Goal: Task Accomplishment & Management: Manage account settings

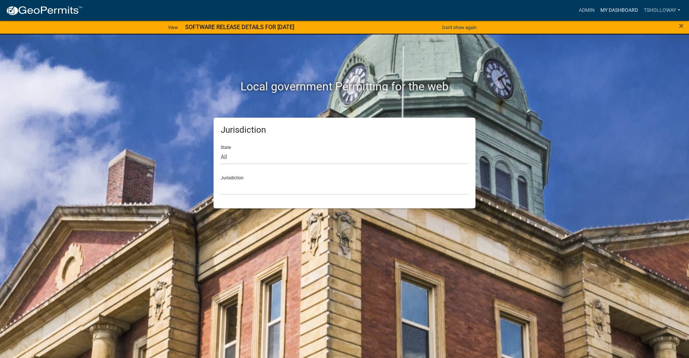
click at [618, 10] on link "My Dashboard" at bounding box center [618, 11] width 43 height 14
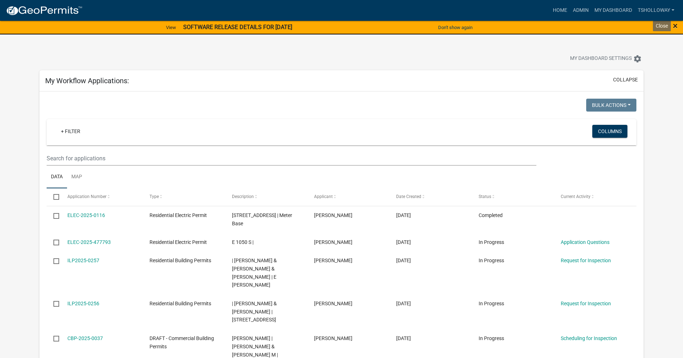
click at [676, 25] on span "×" at bounding box center [675, 26] width 5 height 10
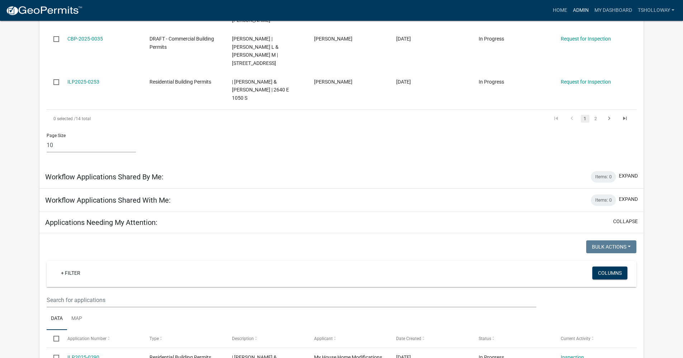
scroll to position [287, 0]
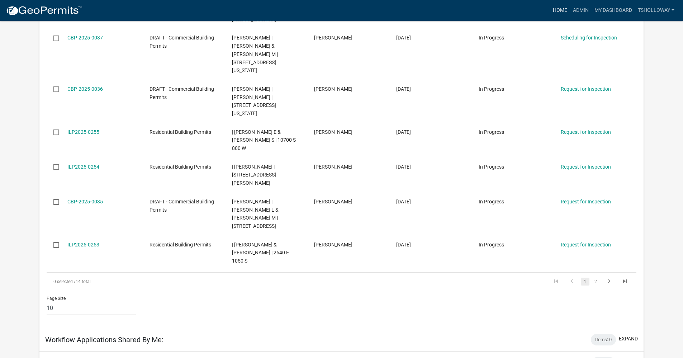
click at [560, 10] on link "Home" at bounding box center [560, 11] width 20 height 14
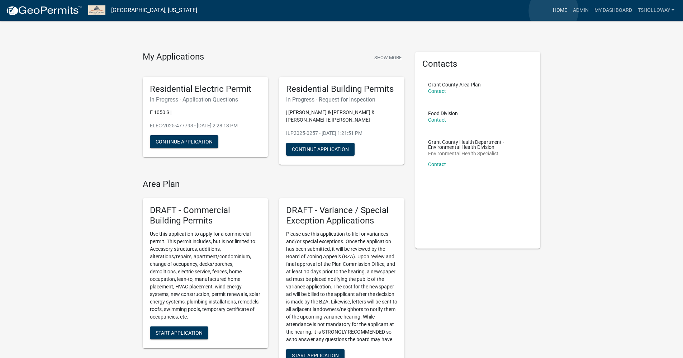
click at [554, 11] on link "Home" at bounding box center [560, 11] width 20 height 14
click at [579, 11] on link "Admin" at bounding box center [581, 11] width 22 height 14
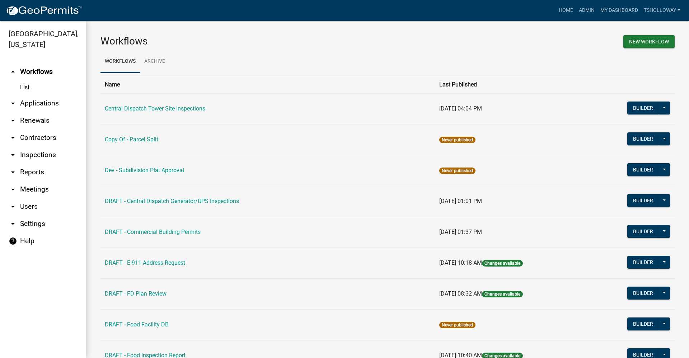
click at [32, 129] on link "arrow_drop_down Contractors" at bounding box center [43, 137] width 86 height 17
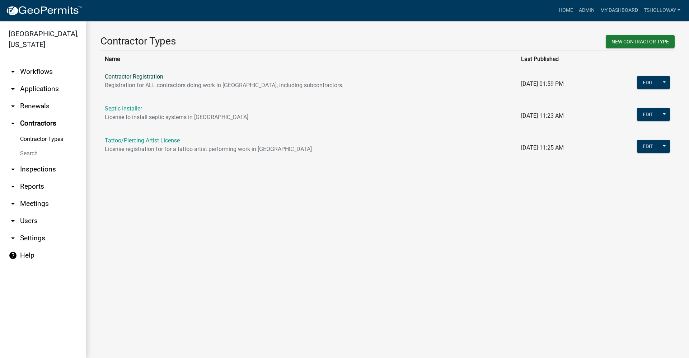
click at [141, 75] on link "Contractor Registration" at bounding box center [134, 76] width 58 height 7
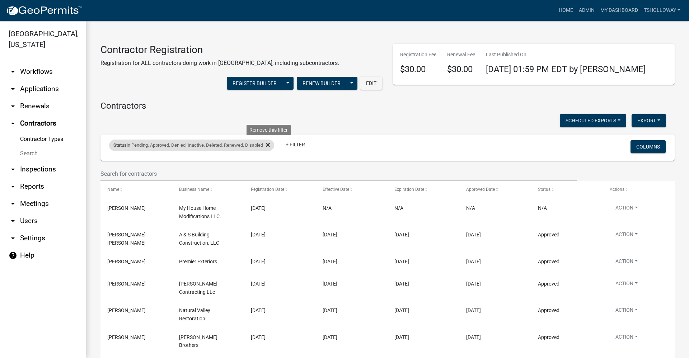
click at [270, 145] on icon at bounding box center [268, 145] width 4 height 4
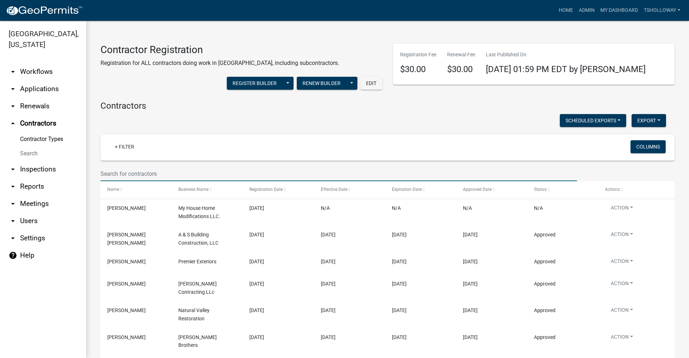
click at [111, 170] on input "text" at bounding box center [338, 173] width 476 height 15
type input "titan"
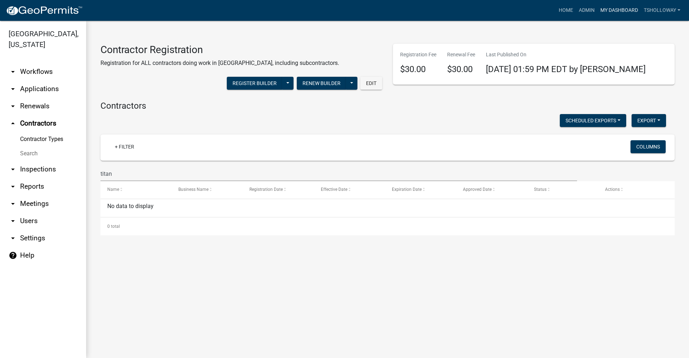
click at [619, 11] on link "My Dashboard" at bounding box center [618, 11] width 43 height 14
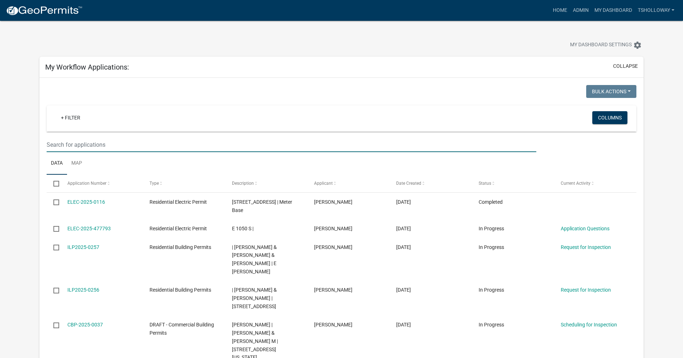
click at [79, 142] on input "text" at bounding box center [292, 144] width 490 height 15
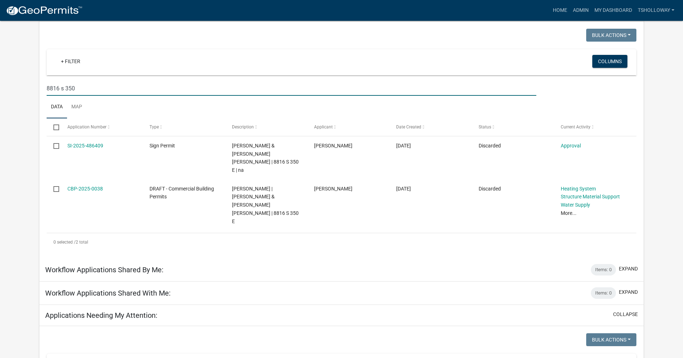
scroll to position [36, 0]
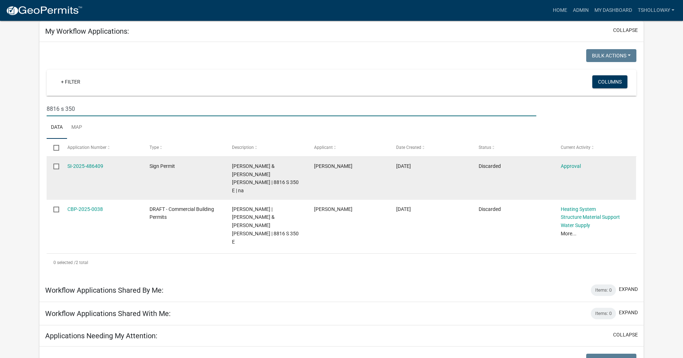
type input "8816 s 350"
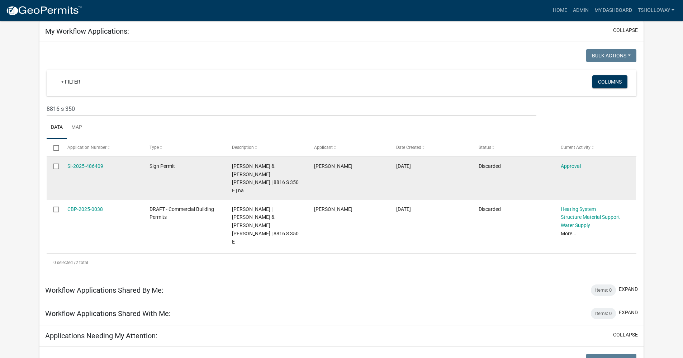
click at [56, 167] on input "checkbox" at bounding box center [55, 166] width 5 height 5
checkbox input "true"
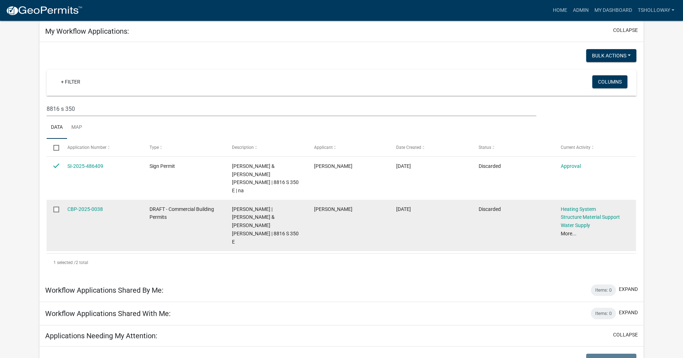
click at [57, 207] on input "checkbox" at bounding box center [55, 209] width 5 height 5
checkbox input "true"
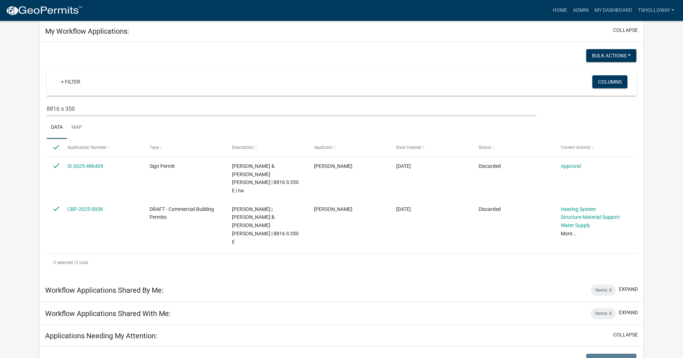
scroll to position [0, 0]
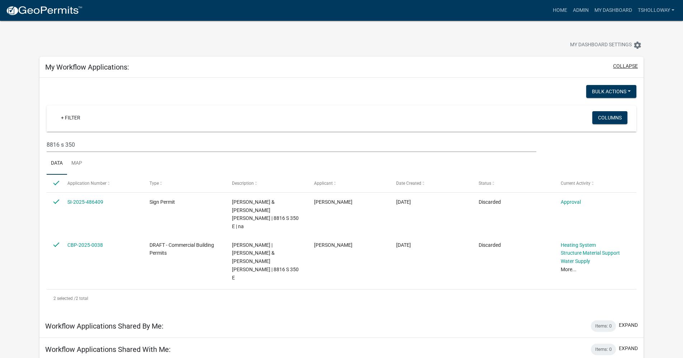
click at [632, 64] on button "collapse" at bounding box center [625, 66] width 25 height 8
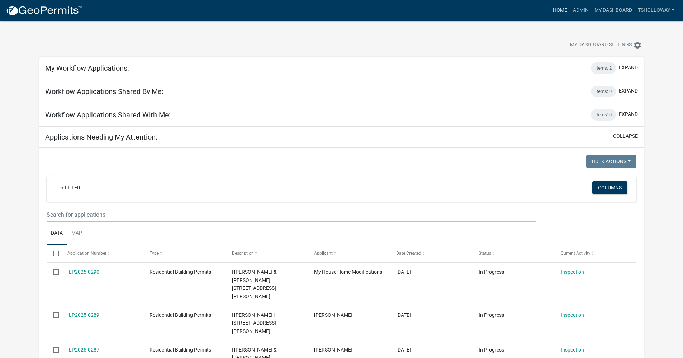
click at [556, 11] on link "Home" at bounding box center [560, 11] width 20 height 14
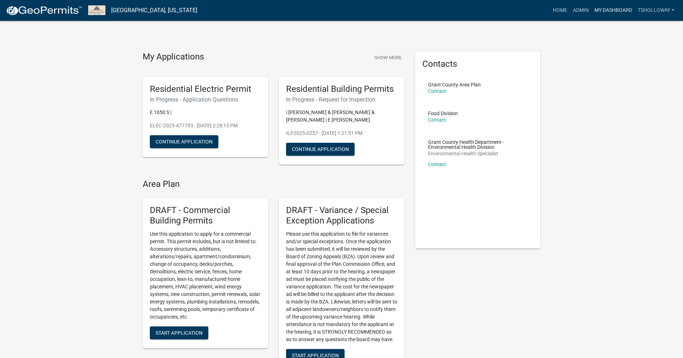
click at [614, 11] on link "My Dashboard" at bounding box center [613, 11] width 43 height 14
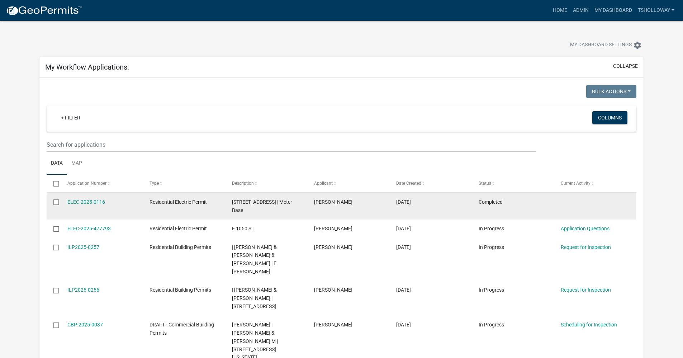
click at [55, 201] on input "checkbox" at bounding box center [55, 201] width 5 height 5
checkbox input "true"
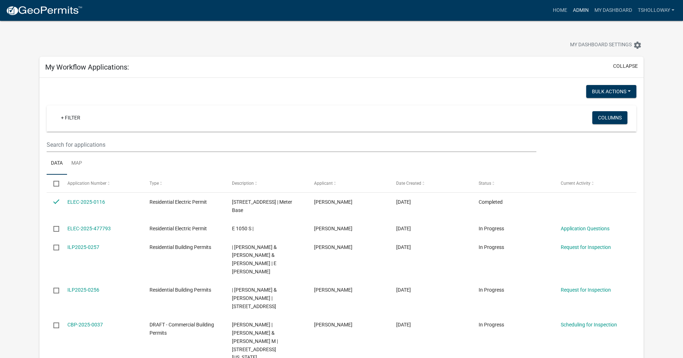
click at [581, 6] on link "Admin" at bounding box center [581, 11] width 22 height 14
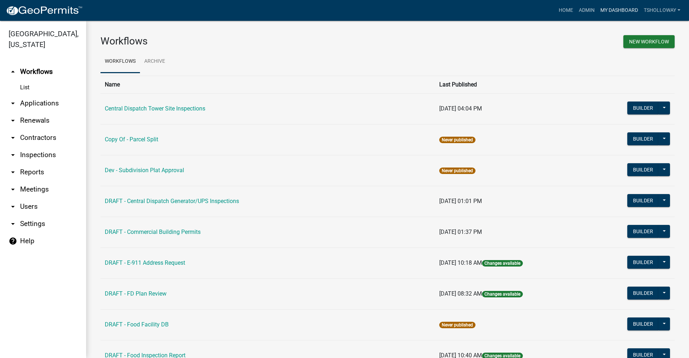
click at [612, 7] on link "My Dashboard" at bounding box center [618, 11] width 43 height 14
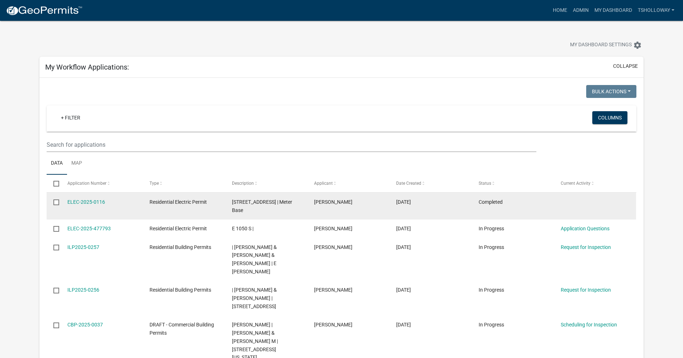
click at [55, 201] on input "checkbox" at bounding box center [55, 201] width 5 height 5
checkbox input "true"
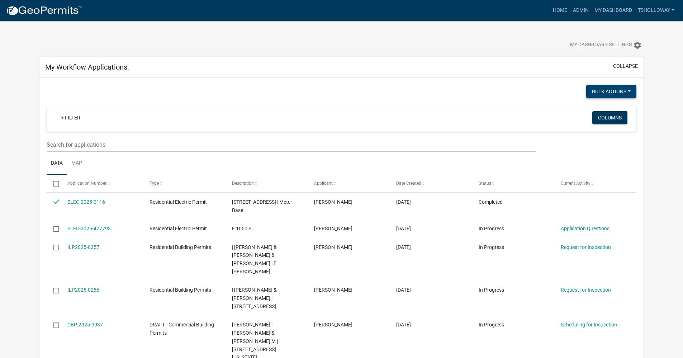
click at [620, 88] on button "Bulk Actions" at bounding box center [612, 91] width 50 height 13
drag, startPoint x: 654, startPoint y: 114, endPoint x: 660, endPoint y: 113, distance: 5.4
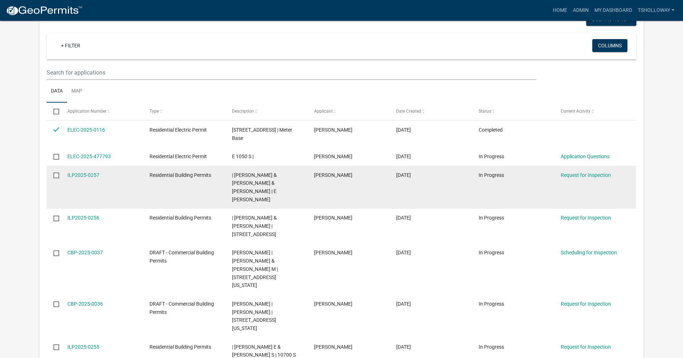
scroll to position [179, 0]
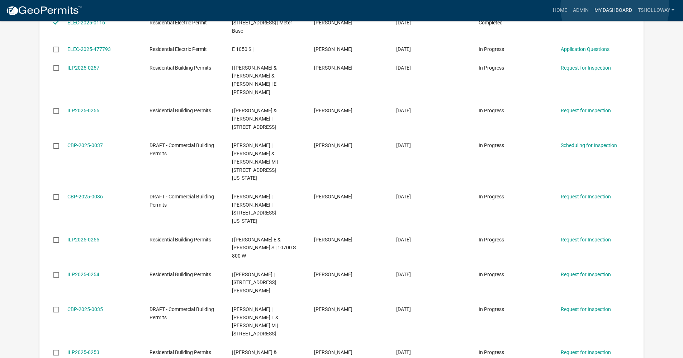
click at [616, 8] on link "My Dashboard" at bounding box center [613, 11] width 43 height 14
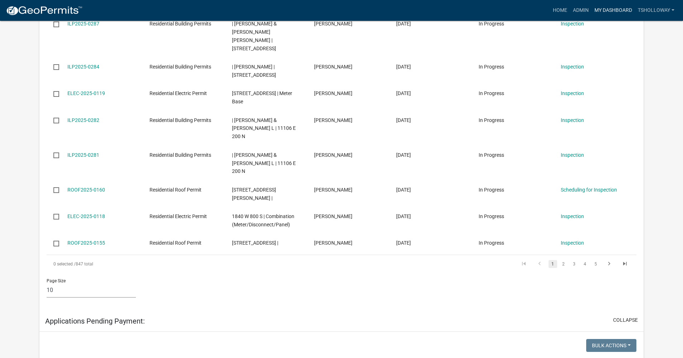
scroll to position [897, 0]
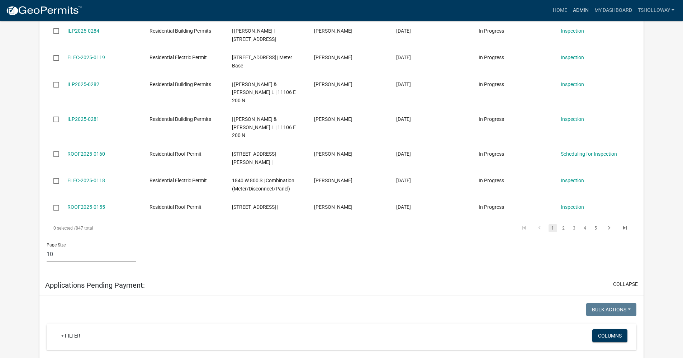
click at [579, 8] on link "Admin" at bounding box center [581, 11] width 22 height 14
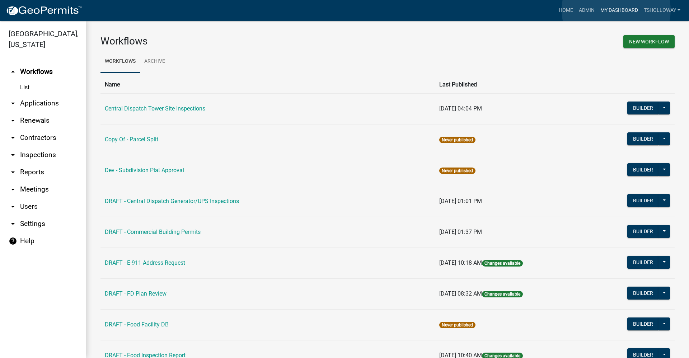
click at [616, 10] on link "My Dashboard" at bounding box center [618, 11] width 43 height 14
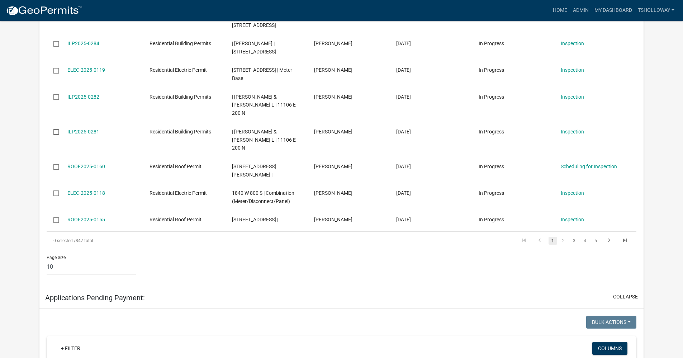
scroll to position [897, 0]
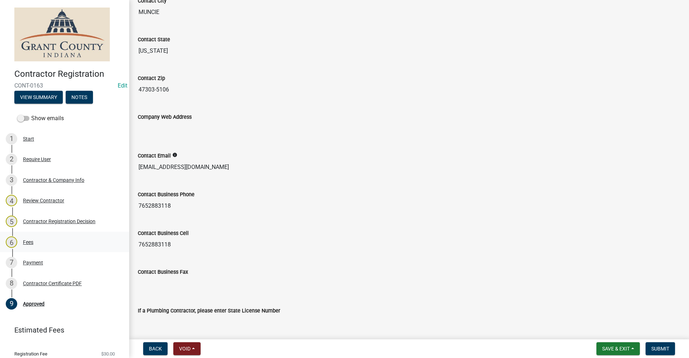
scroll to position [466, 0]
click at [33, 262] on div "Payment" at bounding box center [33, 262] width 20 height 5
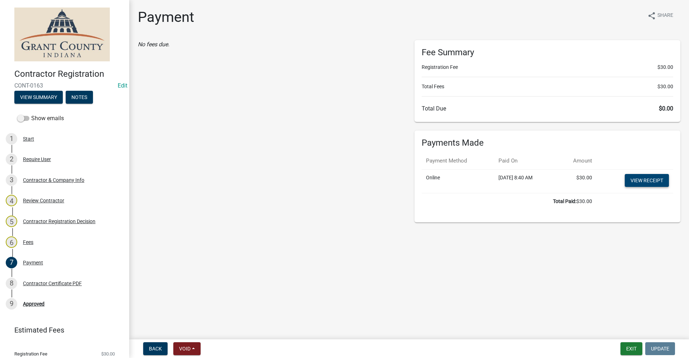
click at [645, 178] on link "View receipt" at bounding box center [647, 180] width 44 height 13
click at [28, 284] on div "Contractor Certificate PDF" at bounding box center [52, 283] width 59 height 5
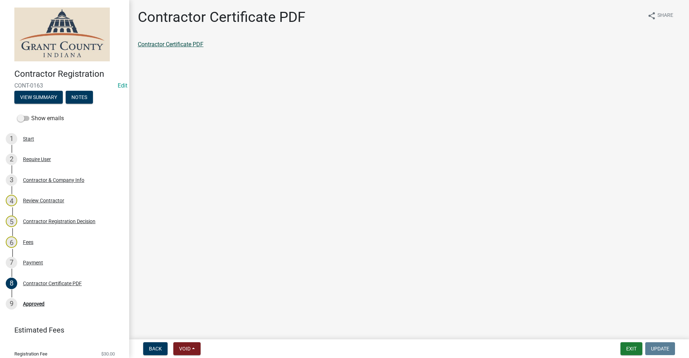
click at [175, 42] on link "Contractor Certificate PDF" at bounding box center [171, 44] width 66 height 7
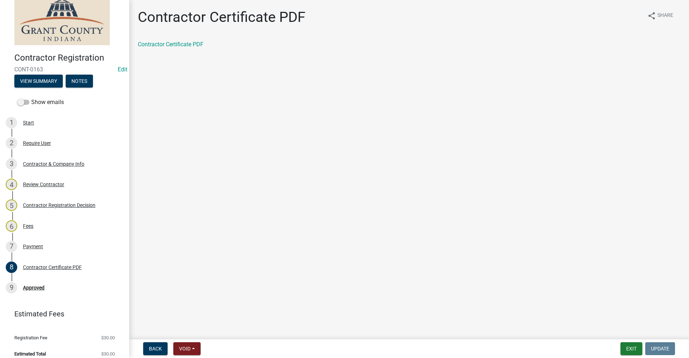
scroll to position [23, 0]
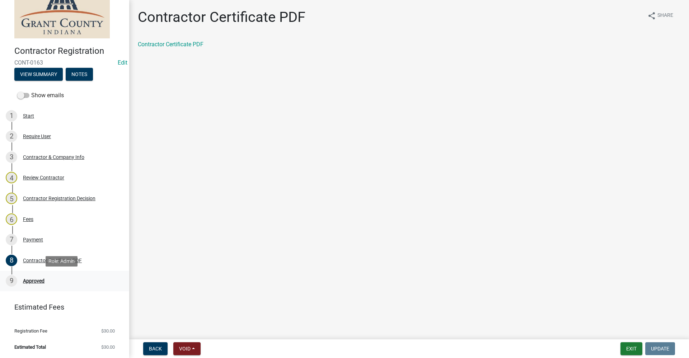
click at [30, 279] on div "Approved" at bounding box center [34, 280] width 22 height 5
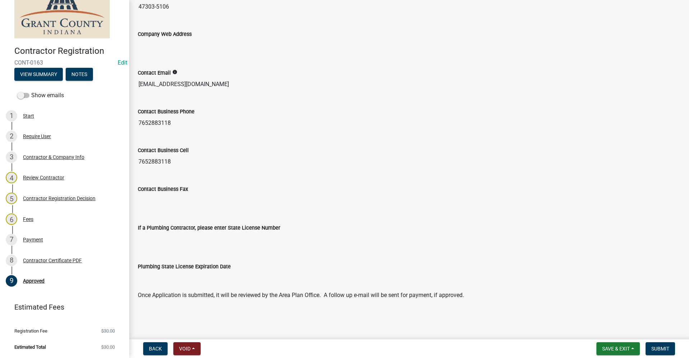
scroll to position [553, 0]
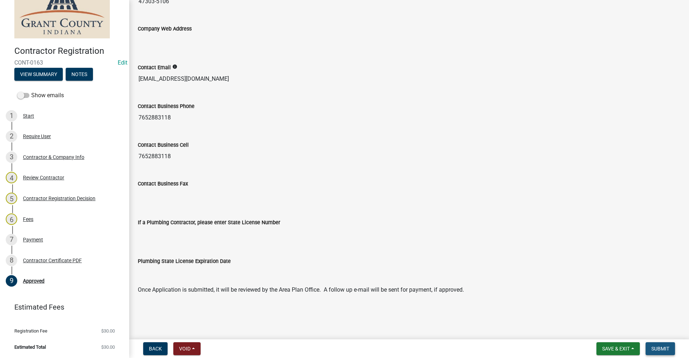
click at [664, 348] on span "Submit" at bounding box center [660, 349] width 18 height 6
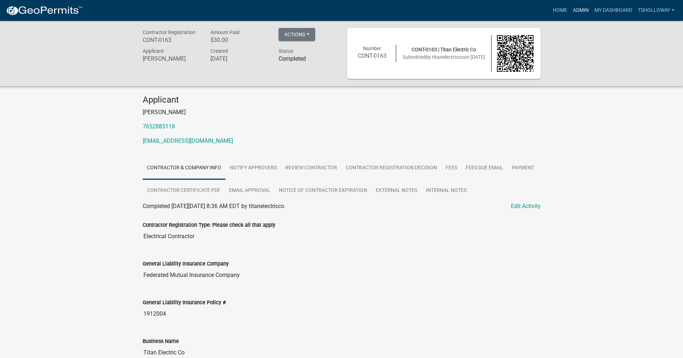
click at [583, 10] on link "Admin" at bounding box center [581, 11] width 22 height 14
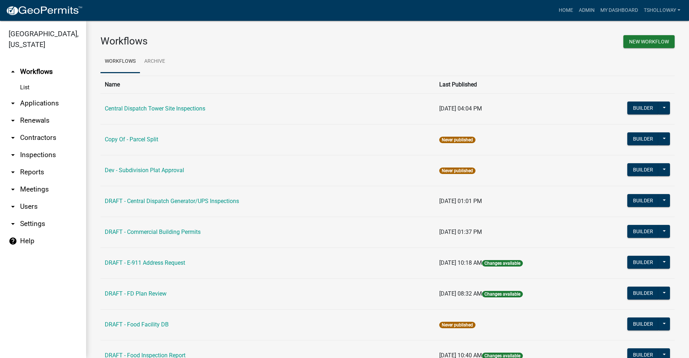
click at [34, 146] on link "arrow_drop_down Inspections" at bounding box center [43, 154] width 86 height 17
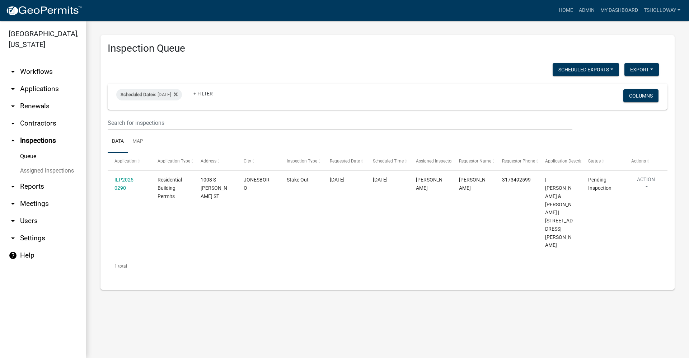
click at [39, 80] on link "arrow_drop_down Applications" at bounding box center [43, 88] width 86 height 17
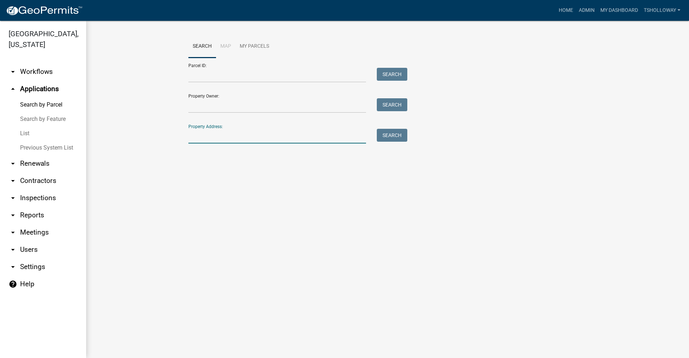
click at [200, 133] on input "Property Address:" at bounding box center [277, 136] width 178 height 15
click at [21, 126] on link "List" at bounding box center [43, 133] width 86 height 14
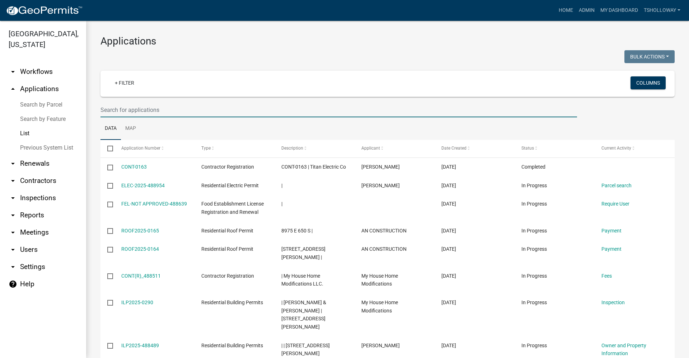
click at [116, 109] on input "text" at bounding box center [338, 110] width 476 height 15
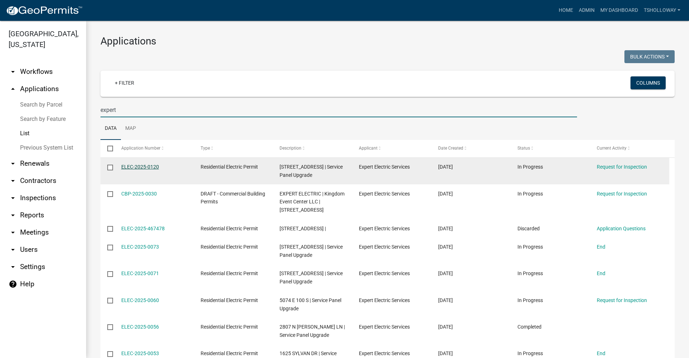
type input "expert"
click at [141, 166] on link "ELEC-2025-0120" at bounding box center [140, 167] width 38 height 6
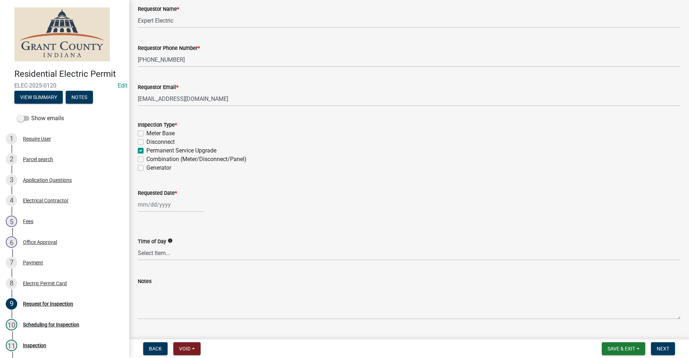
scroll to position [62, 0]
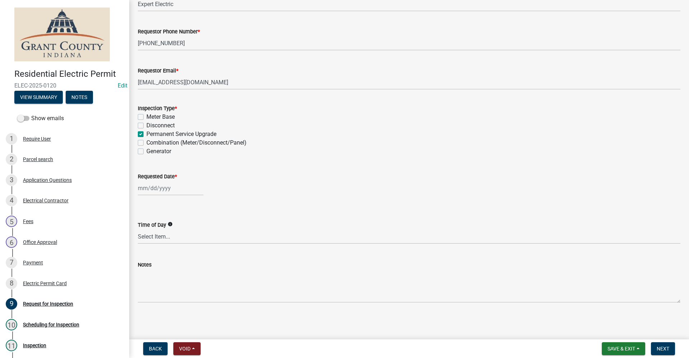
select select "10"
select select "2025"
click at [152, 190] on div "[PERSON_NAME] Feb Mar Apr [PERSON_NAME][DATE] Oct Nov [DATE] 1526 1527 1528 152…" at bounding box center [171, 188] width 66 height 15
click at [145, 251] on div "13" at bounding box center [144, 249] width 11 height 11
type input "[DATE]"
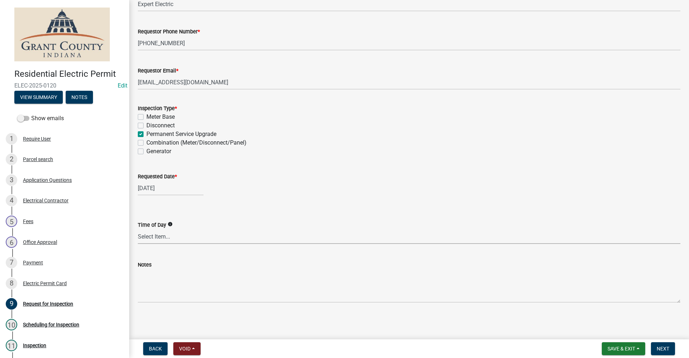
click at [143, 237] on select "Select Item... AM PM Anytime" at bounding box center [409, 236] width 542 height 15
click at [138, 229] on select "Select Item... AM PM Anytime" at bounding box center [409, 236] width 542 height 15
select select "2076309e-35fa-447a-a87e-2d59a2fccc53"
click at [657, 348] on span "Next" at bounding box center [662, 349] width 13 height 6
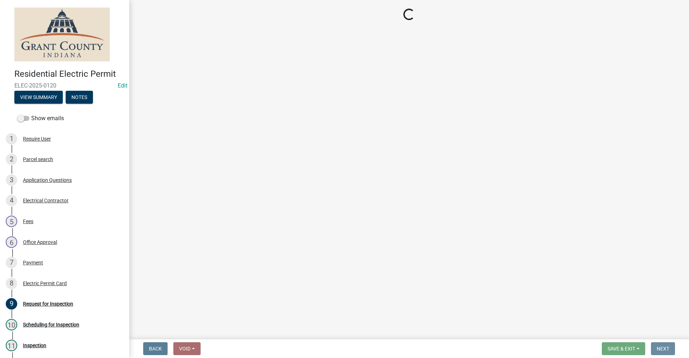
scroll to position [0, 0]
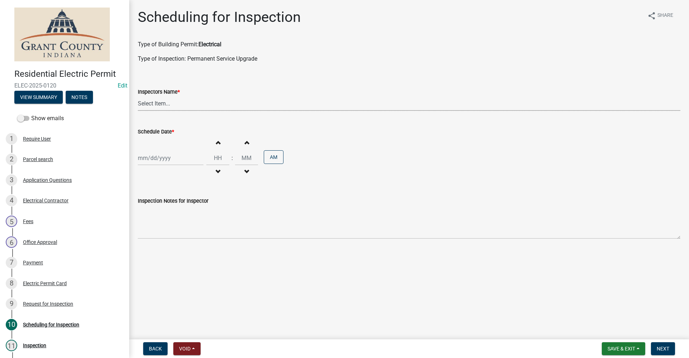
click at [161, 105] on select "Select Item... rberryhill ([PERSON_NAME]) [PERSON_NAME] ([PERSON_NAME]) [PERSON…" at bounding box center [409, 103] width 542 height 15
select select "d7f9a44a-d2ea-4d3c-83b3-1aa71c950bd5"
click at [138, 96] on select "Select Item... rberryhill ([PERSON_NAME]) [PERSON_NAME] ([PERSON_NAME]) [PERSON…" at bounding box center [409, 103] width 542 height 15
click at [155, 162] on div at bounding box center [171, 158] width 66 height 15
select select "10"
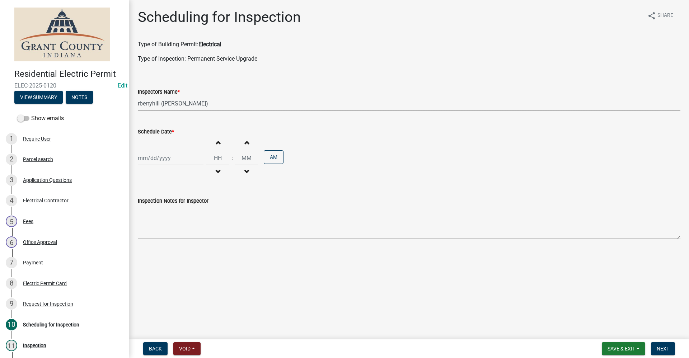
select select "2025"
click at [145, 219] on div "13" at bounding box center [144, 218] width 11 height 11
type input "[DATE]"
click at [666, 346] on span "Next" at bounding box center [662, 349] width 13 height 6
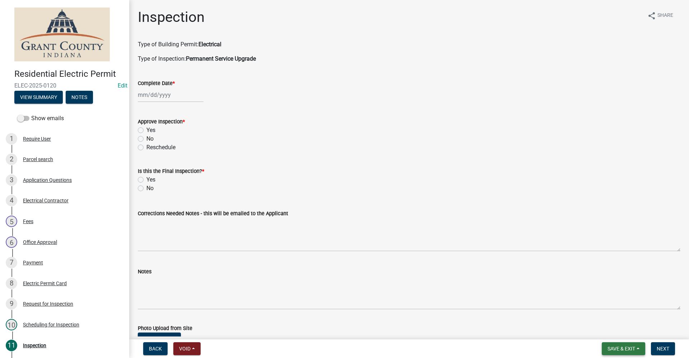
click at [622, 351] on span "Save & Exit" at bounding box center [621, 349] width 28 height 6
click at [612, 331] on button "Save & Exit" at bounding box center [616, 329] width 57 height 17
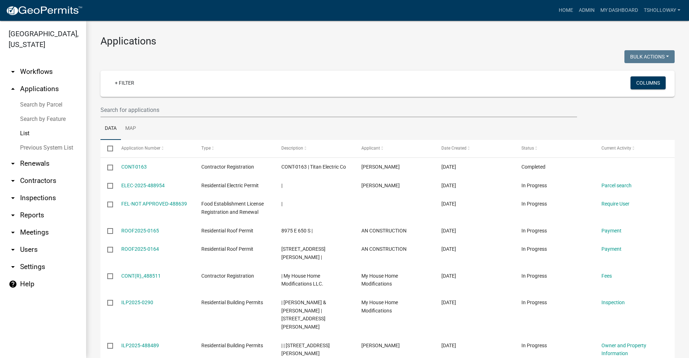
click at [37, 189] on link "arrow_drop_down Inspections" at bounding box center [43, 197] width 86 height 17
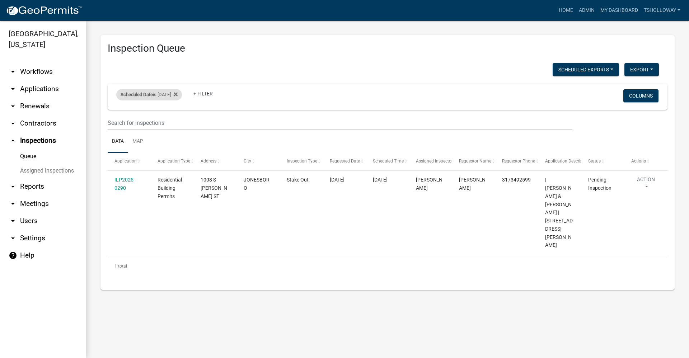
click at [181, 93] on div "Scheduled Date is [DATE]" at bounding box center [149, 94] width 66 height 11
click at [177, 122] on input "[DATE]" at bounding box center [155, 121] width 50 height 15
type input "[DATE]"
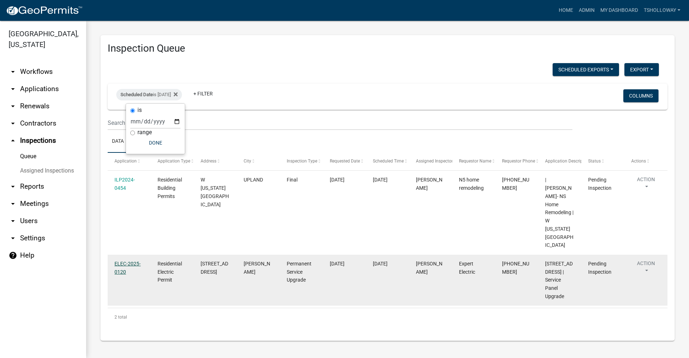
click at [121, 261] on link "ELEC-2025-0120" at bounding box center [127, 268] width 26 height 14
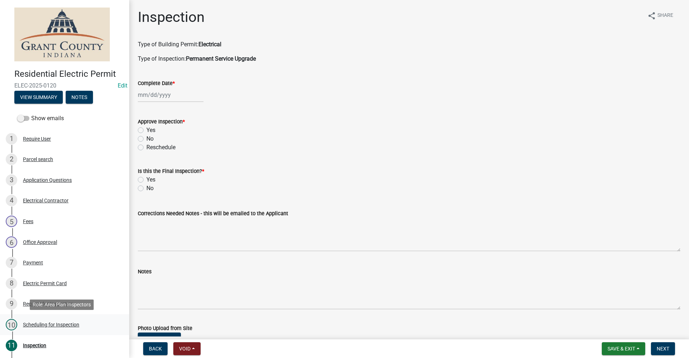
click at [42, 322] on div "Scheduling for Inspection" at bounding box center [51, 324] width 56 height 5
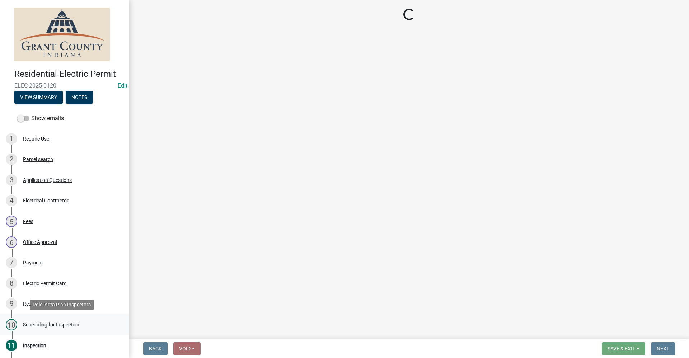
select select "d7f9a44a-d2ea-4d3c-83b3-1aa71c950bd5"
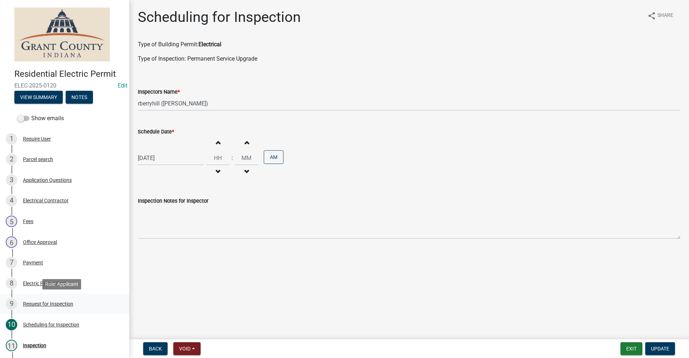
click at [36, 301] on div "Request for Inspection" at bounding box center [48, 303] width 50 height 5
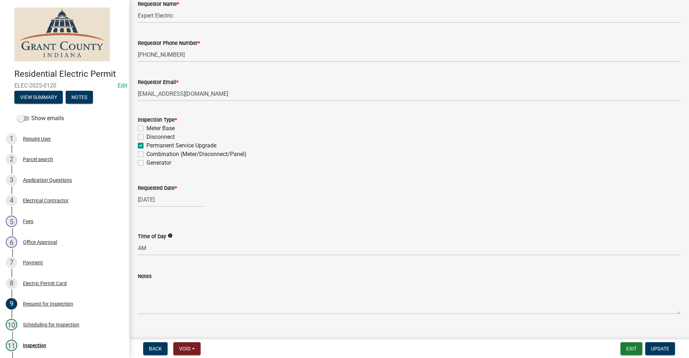
scroll to position [62, 0]
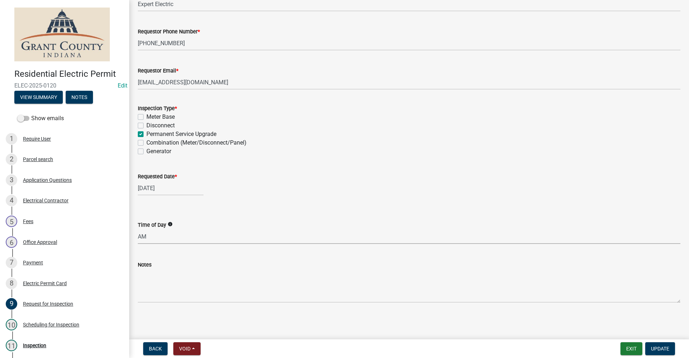
click at [141, 238] on select "Select Item... AM PM Anytime" at bounding box center [409, 236] width 542 height 15
click at [138, 229] on select "Select Item... AM PM Anytime" at bounding box center [409, 236] width 542 height 15
select select "49101b90-ec6f-4600-869b-82a4ca12f2b9"
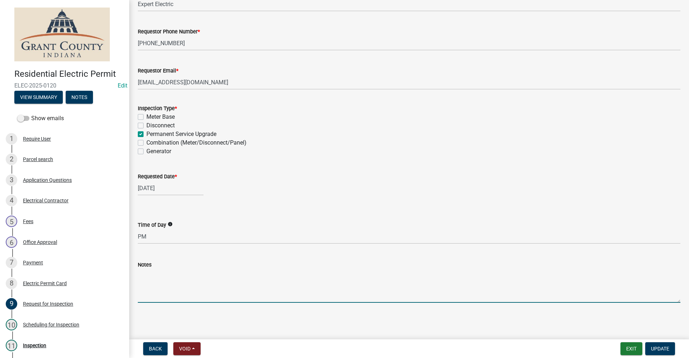
drag, startPoint x: 154, startPoint y: 288, endPoint x: 160, endPoint y: 289, distance: 6.3
click at [154, 288] on textarea "Notes" at bounding box center [409, 286] width 542 height 34
type textarea "prefers afternoon"
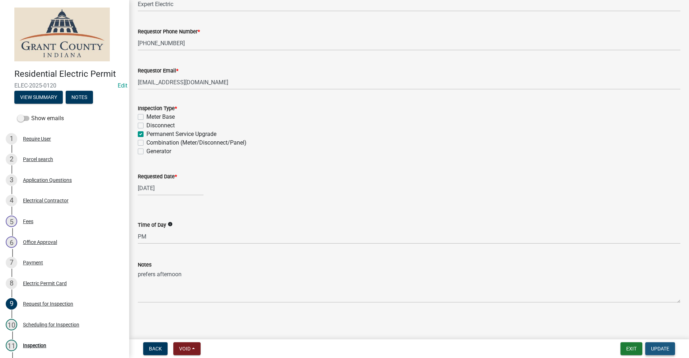
click at [668, 347] on span "Update" at bounding box center [660, 349] width 18 height 6
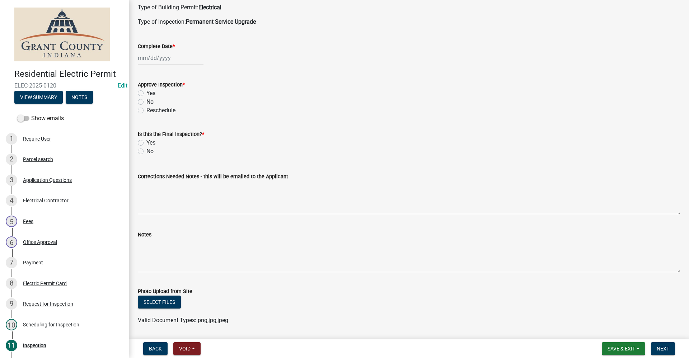
scroll to position [0, 0]
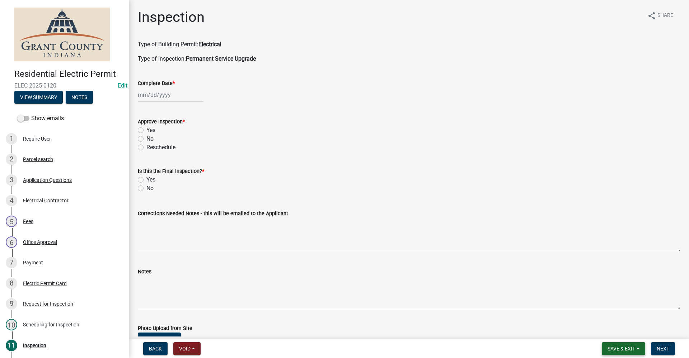
click at [607, 354] on button "Save & Exit" at bounding box center [623, 348] width 43 height 13
click at [606, 331] on button "Save & Exit" at bounding box center [616, 329] width 57 height 17
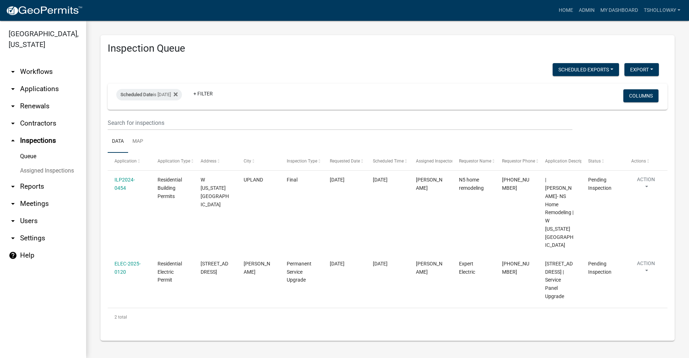
click at [34, 132] on link "arrow_drop_up Inspections" at bounding box center [43, 140] width 86 height 17
click at [146, 93] on span "Scheduled Date" at bounding box center [137, 94] width 32 height 5
click at [177, 121] on input "[DATE]" at bounding box center [155, 121] width 50 height 15
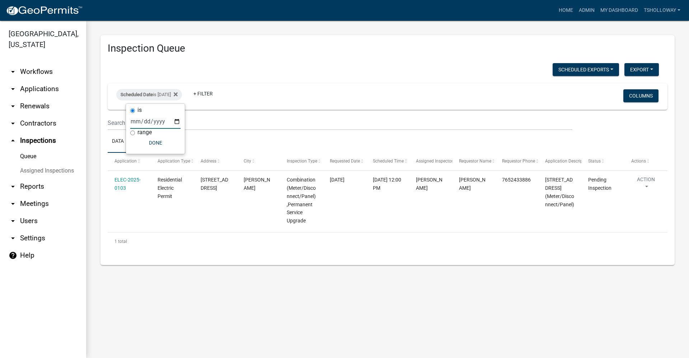
click at [177, 122] on input "[DATE]" at bounding box center [155, 121] width 50 height 15
type input "[DATE]"
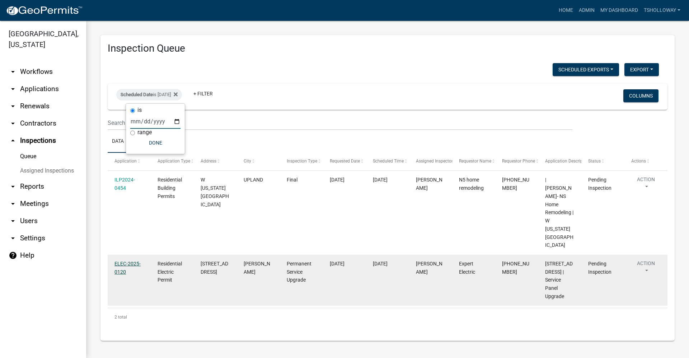
click at [122, 261] on link "ELEC-2025-0120" at bounding box center [127, 268] width 26 height 14
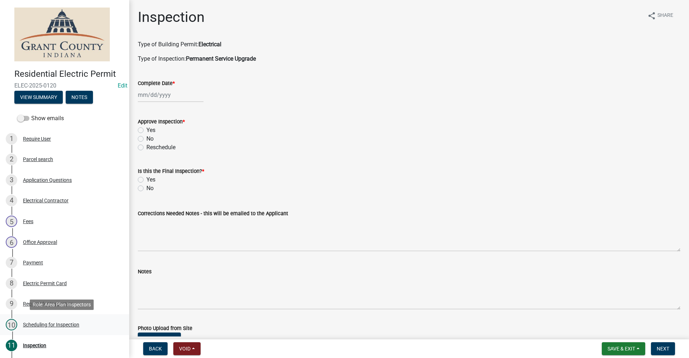
click at [45, 327] on div "Scheduling for Inspection" at bounding box center [51, 324] width 56 height 5
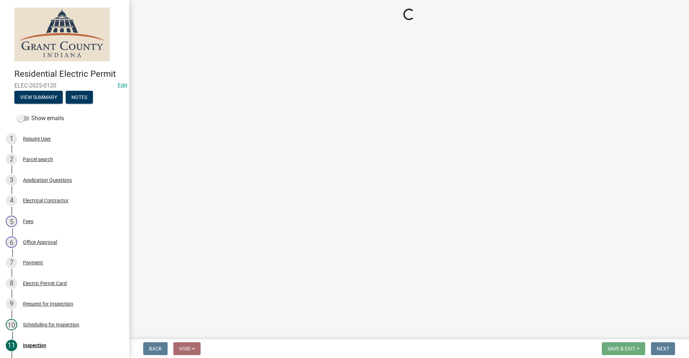
select select "d7f9a44a-d2ea-4d3c-83b3-1aa71c950bd5"
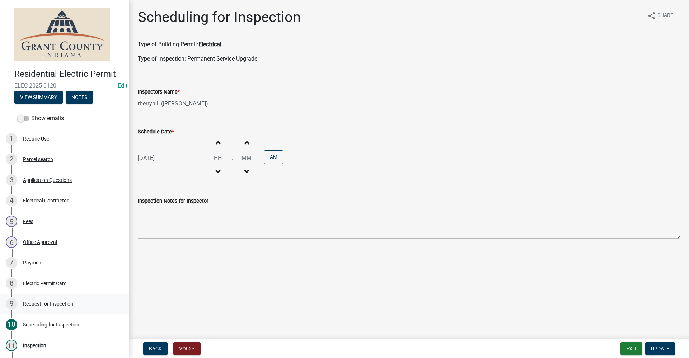
click at [47, 301] on div "Request for Inspection" at bounding box center [48, 303] width 50 height 5
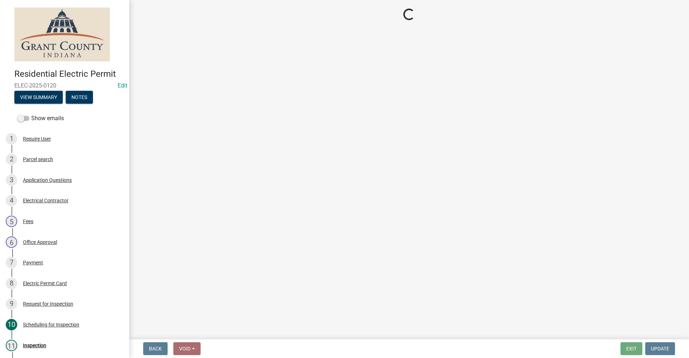
select select "49101b90-ec6f-4600-869b-82a4ca12f2b9"
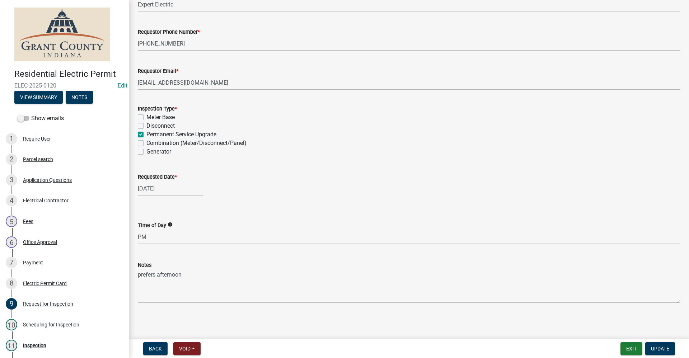
scroll to position [62, 0]
click at [652, 346] on span "Update" at bounding box center [660, 349] width 18 height 6
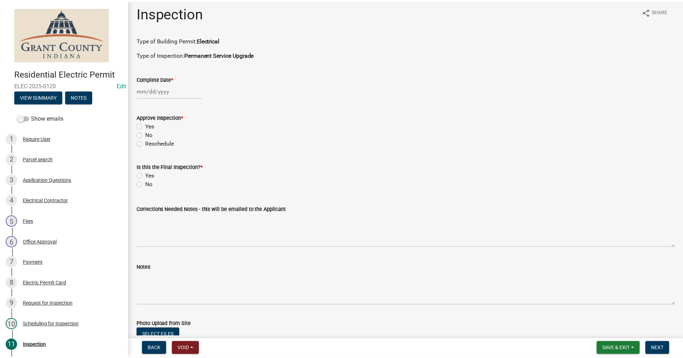
scroll to position [0, 0]
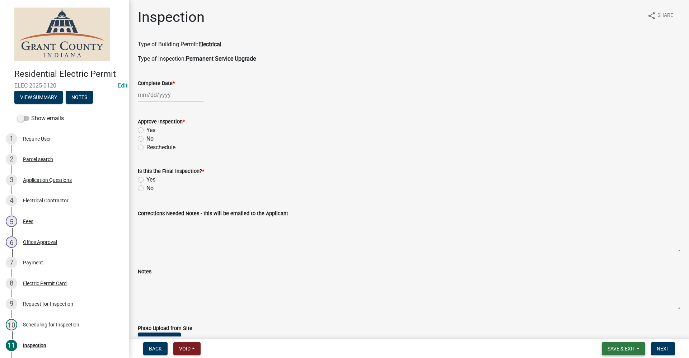
click at [626, 347] on span "Save & Exit" at bounding box center [621, 349] width 28 height 6
click at [613, 330] on button "Save & Exit" at bounding box center [616, 329] width 57 height 17
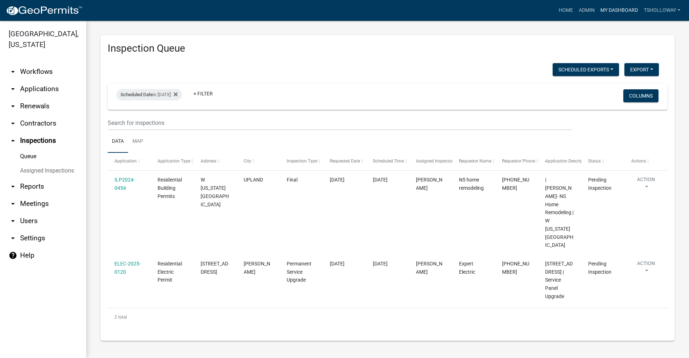
click at [615, 11] on link "My Dashboard" at bounding box center [618, 11] width 43 height 14
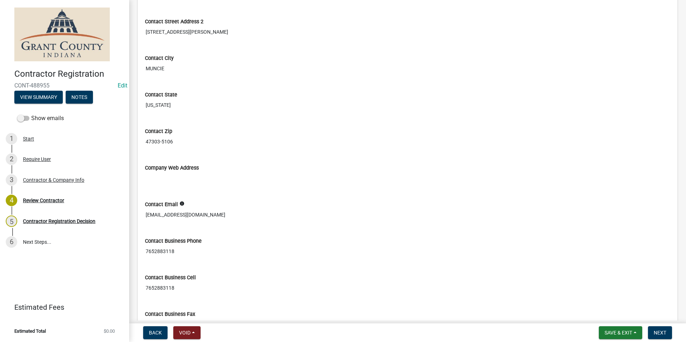
scroll to position [497, 0]
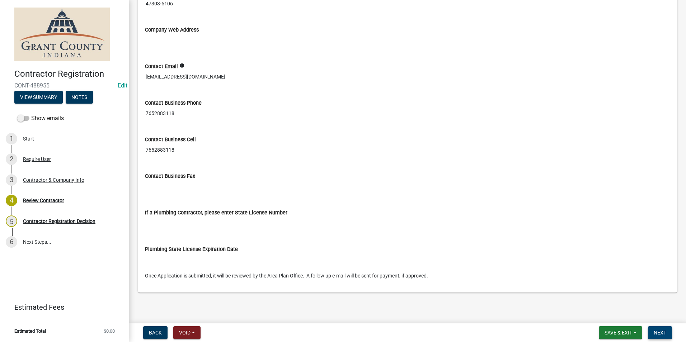
click at [662, 333] on span "Next" at bounding box center [660, 333] width 13 height 6
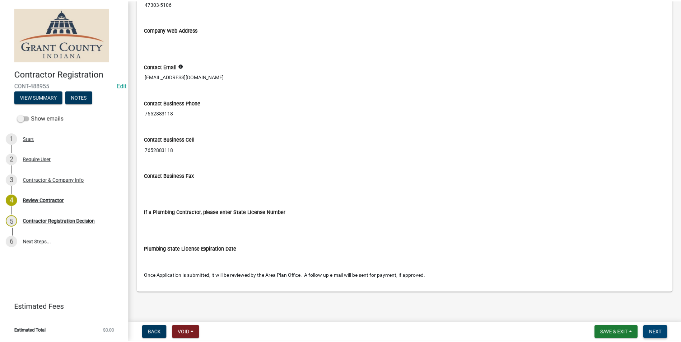
scroll to position [0, 0]
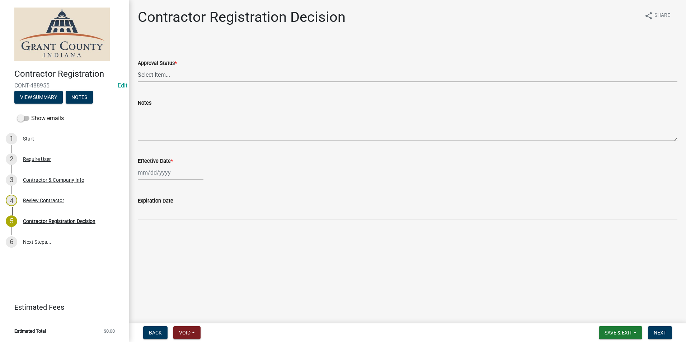
click at [169, 74] on select "Select Item... Approved Denied" at bounding box center [408, 74] width 540 height 15
click at [138, 67] on select "Select Item... Approved Denied" at bounding box center [408, 74] width 540 height 15
select select "4b86b809-39dd-4c68-9f3d-fdb3e7050482"
select select "10"
select select "2025"
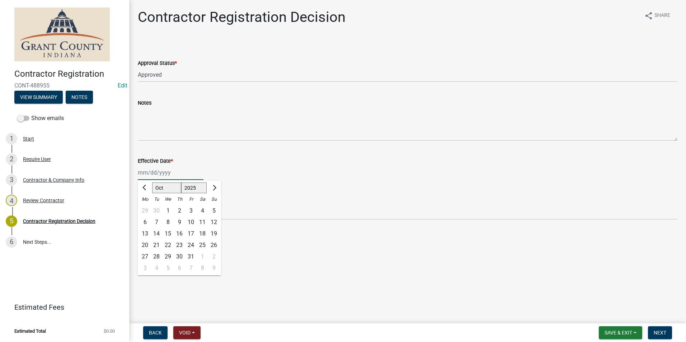
click at [164, 173] on div "[PERSON_NAME] Feb Mar Apr [PERSON_NAME][DATE] Oct Nov [DATE] 1526 1527 1528 152…" at bounding box center [171, 172] width 66 height 15
click at [155, 223] on div "7" at bounding box center [156, 222] width 11 height 11
type input "[DATE]"
click at [663, 333] on span "Next" at bounding box center [660, 333] width 13 height 6
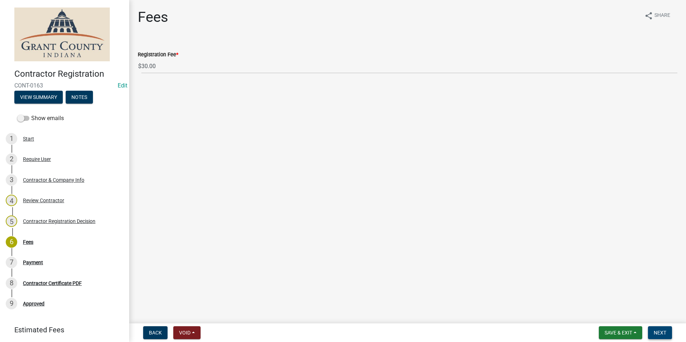
click at [661, 334] on span "Next" at bounding box center [660, 333] width 13 height 6
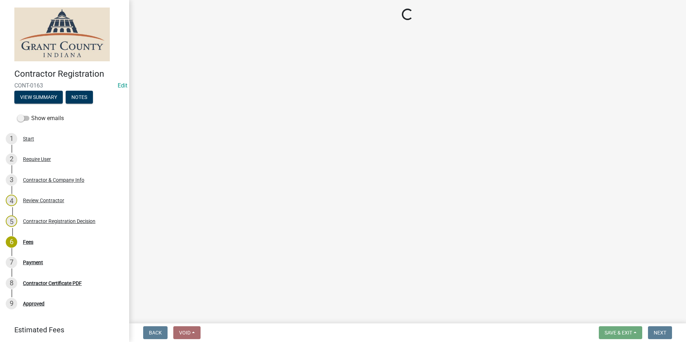
select select "3: 3"
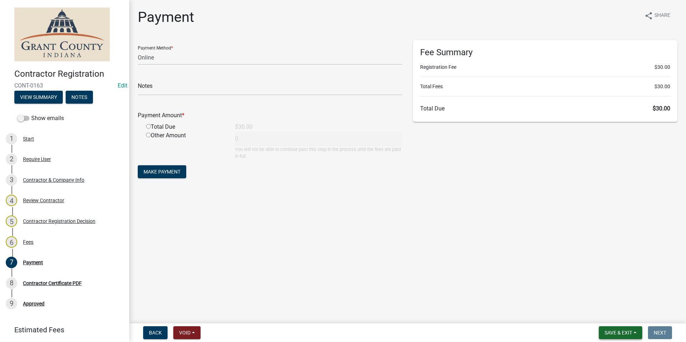
click at [609, 336] on span "Save & Exit" at bounding box center [618, 333] width 28 height 6
click at [604, 316] on button "Save & Exit" at bounding box center [613, 314] width 57 height 17
